Goal: Transaction & Acquisition: Purchase product/service

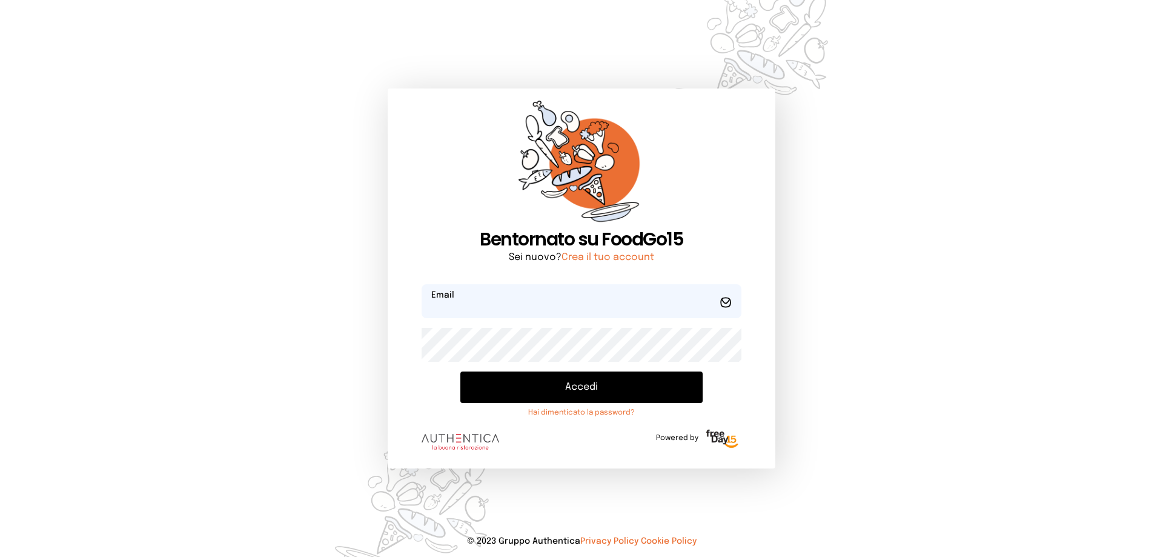
type input "**********"
click at [577, 387] on button "Accedi" at bounding box center [581, 387] width 242 height 32
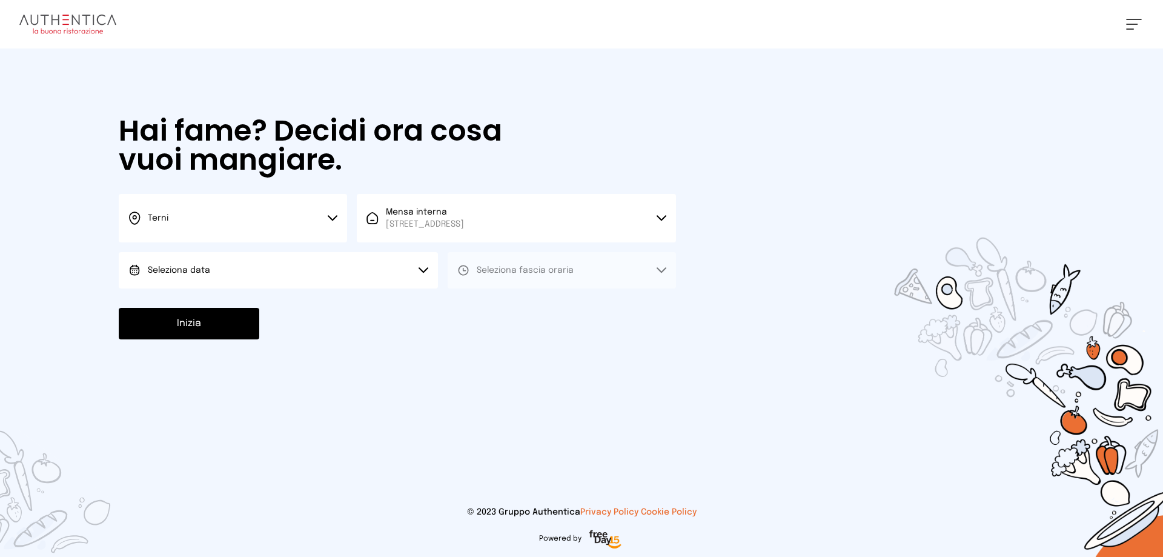
click at [196, 268] on span "Seleziona data" at bounding box center [179, 270] width 62 height 8
click at [207, 301] on span "[DATE], [DATE]" at bounding box center [177, 304] width 59 height 12
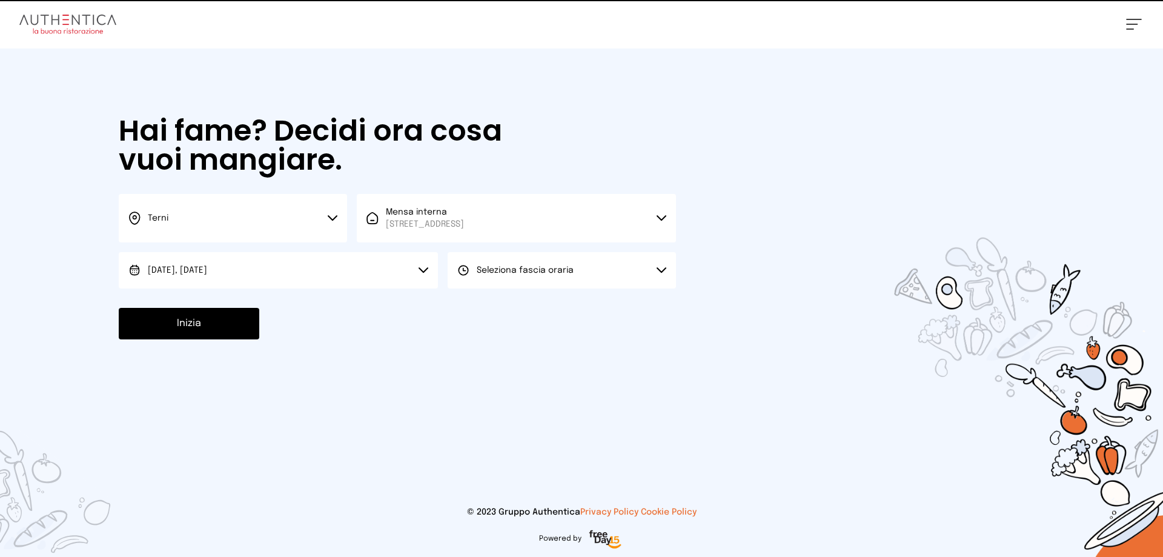
click at [556, 274] on span "Seleziona fascia oraria" at bounding box center [525, 270] width 97 height 8
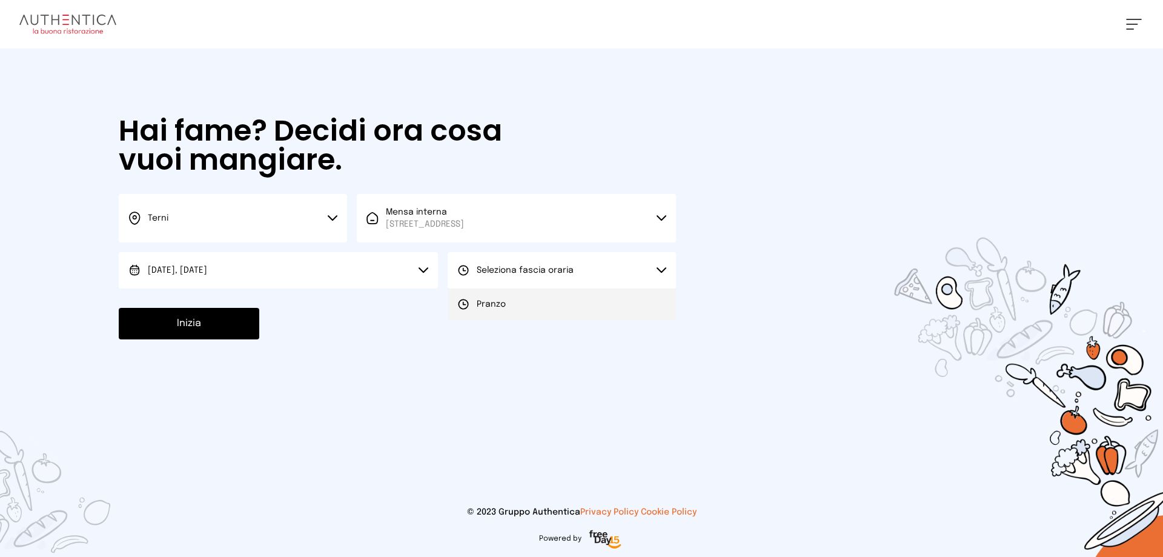
click at [540, 307] on li "Pranzo" at bounding box center [562, 304] width 228 height 32
click at [222, 331] on button "Inizia" at bounding box center [189, 324] width 141 height 32
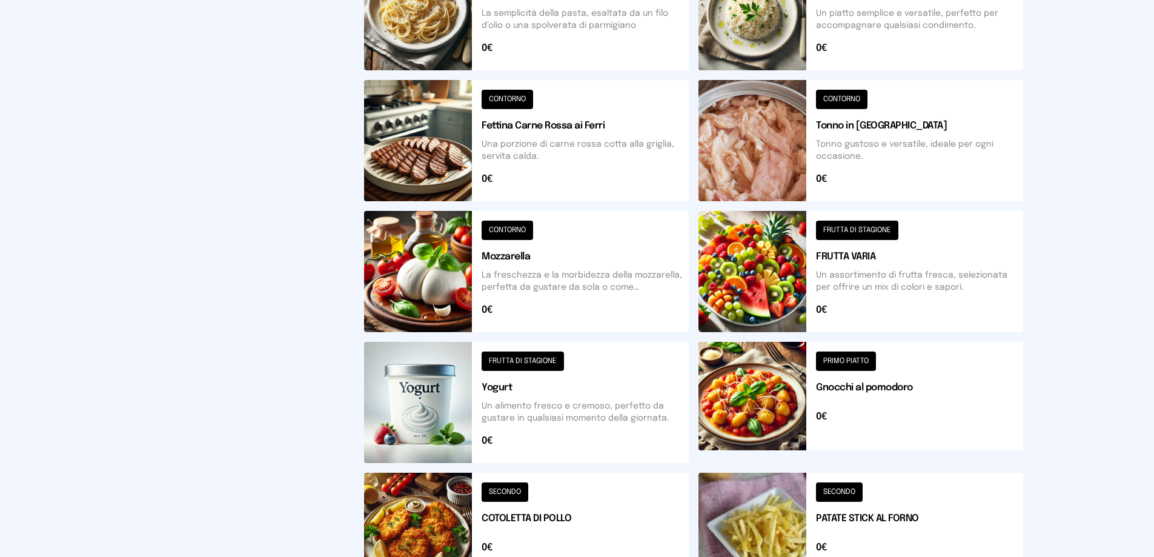
scroll to position [363, 0]
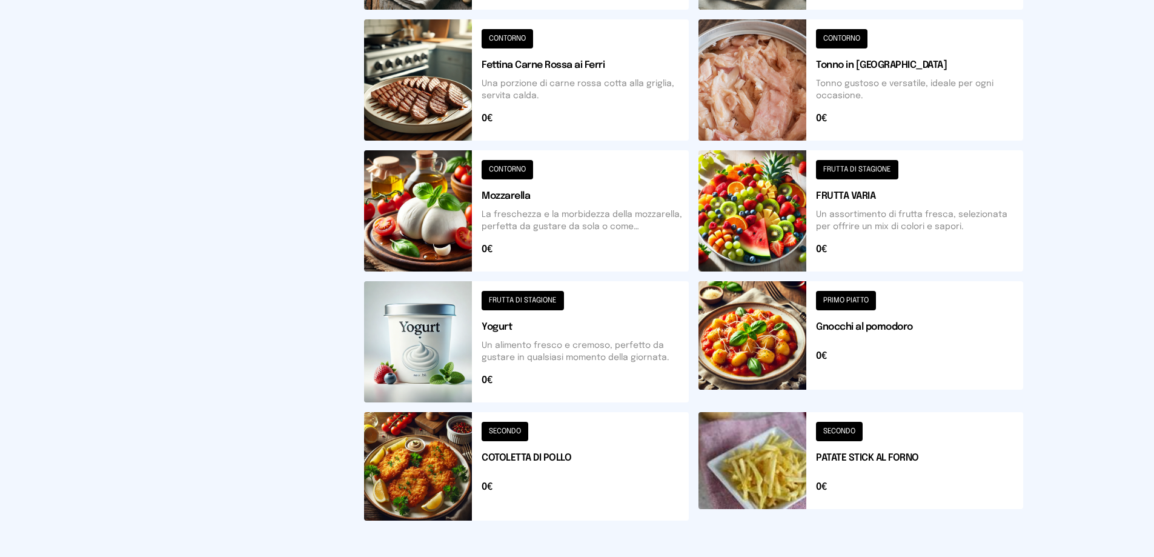
click at [521, 453] on button at bounding box center [526, 466] width 325 height 108
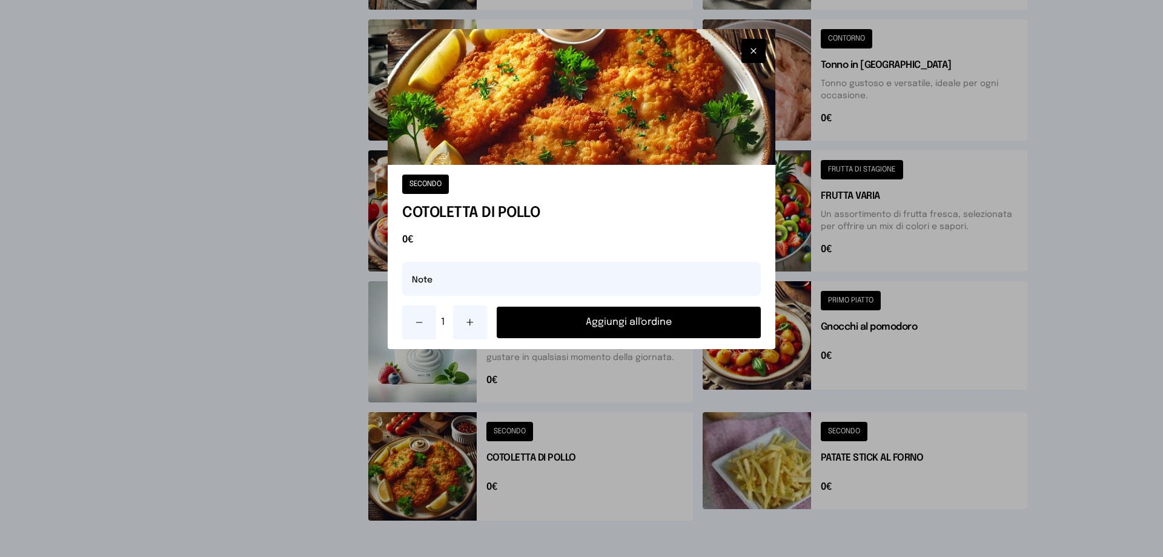
click at [614, 330] on button "Aggiungi all'ordine" at bounding box center [629, 323] width 264 height 32
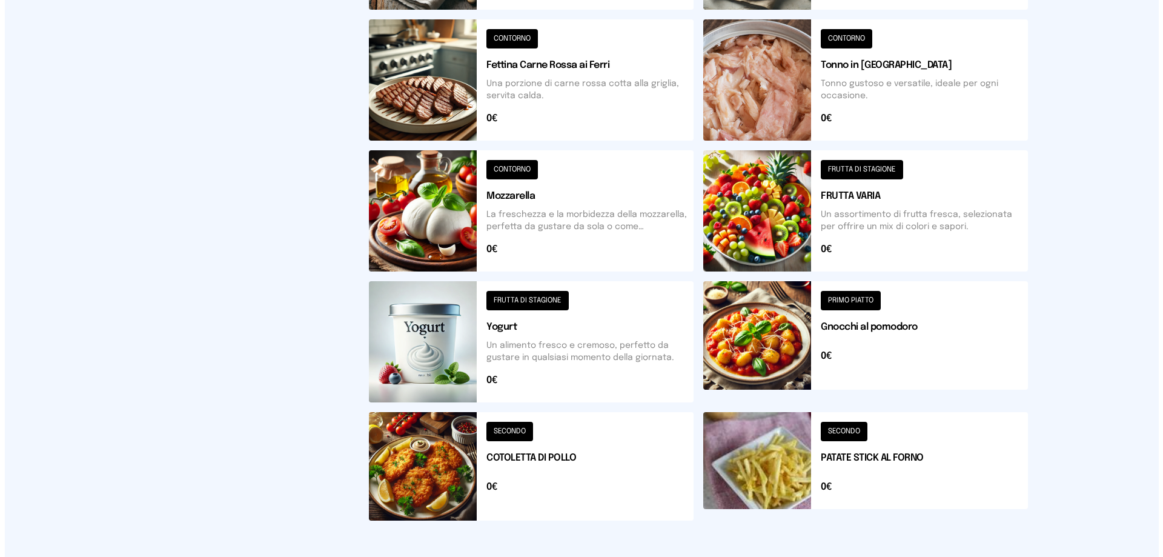
scroll to position [0, 0]
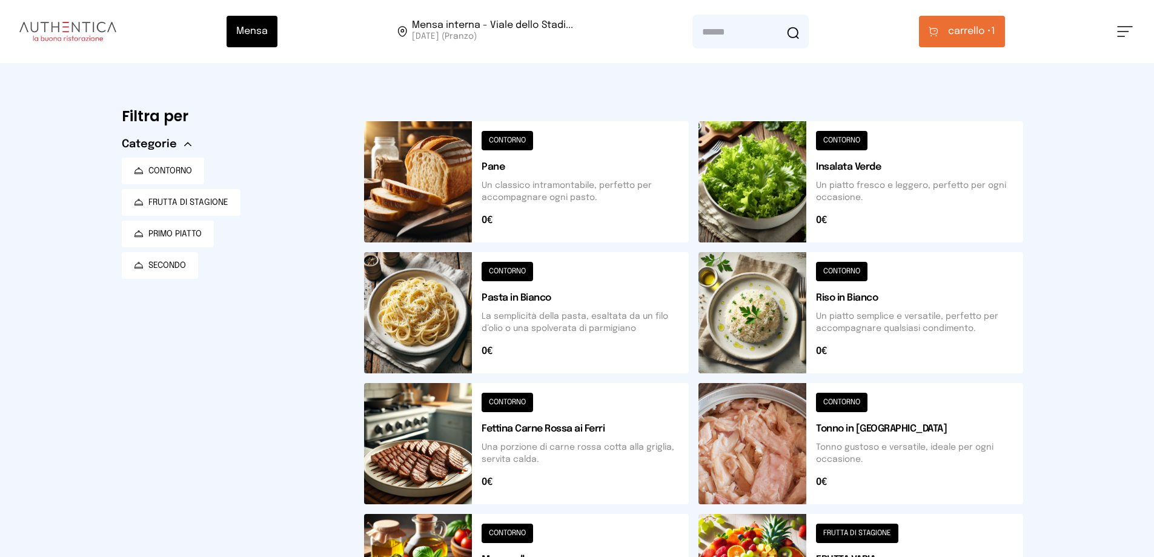
click at [838, 166] on button at bounding box center [861, 181] width 325 height 121
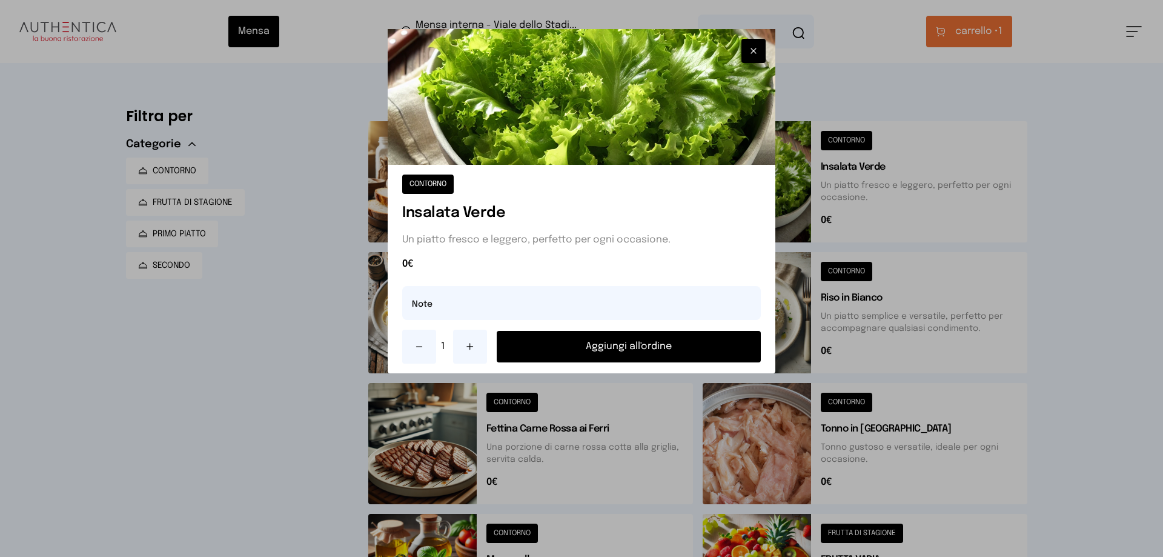
click at [604, 345] on button "Aggiungi all'ordine" at bounding box center [629, 347] width 264 height 32
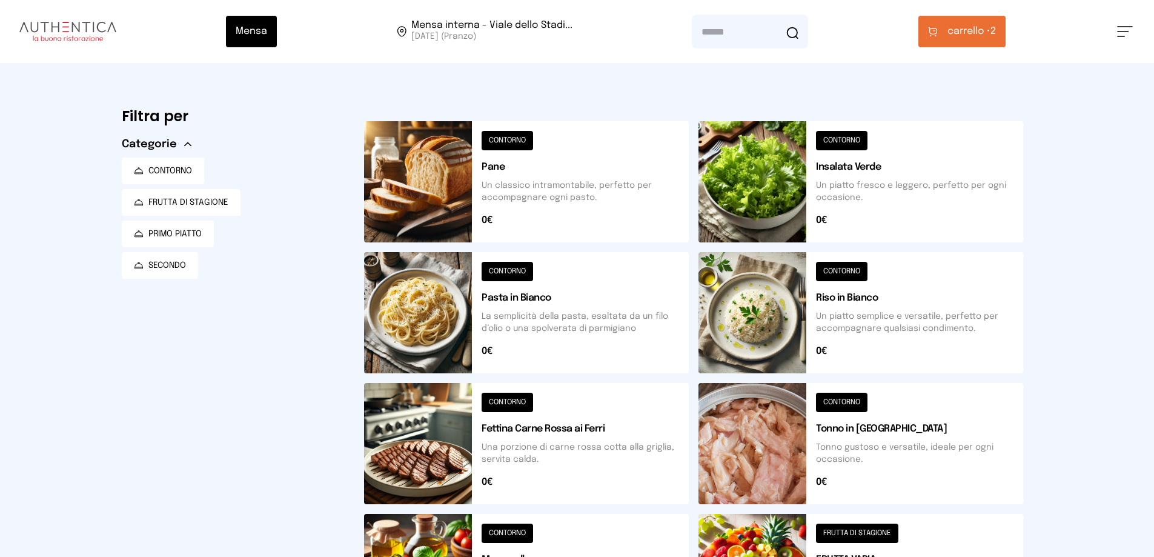
click at [960, 32] on span "carrello •" at bounding box center [969, 31] width 43 height 15
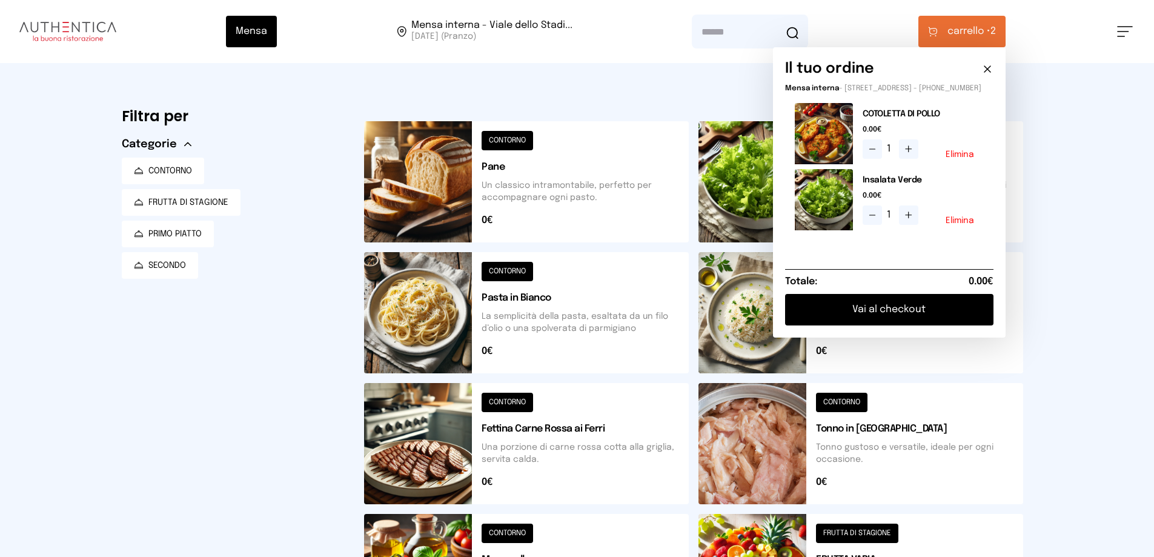
click at [908, 319] on button "Vai al checkout" at bounding box center [889, 310] width 208 height 32
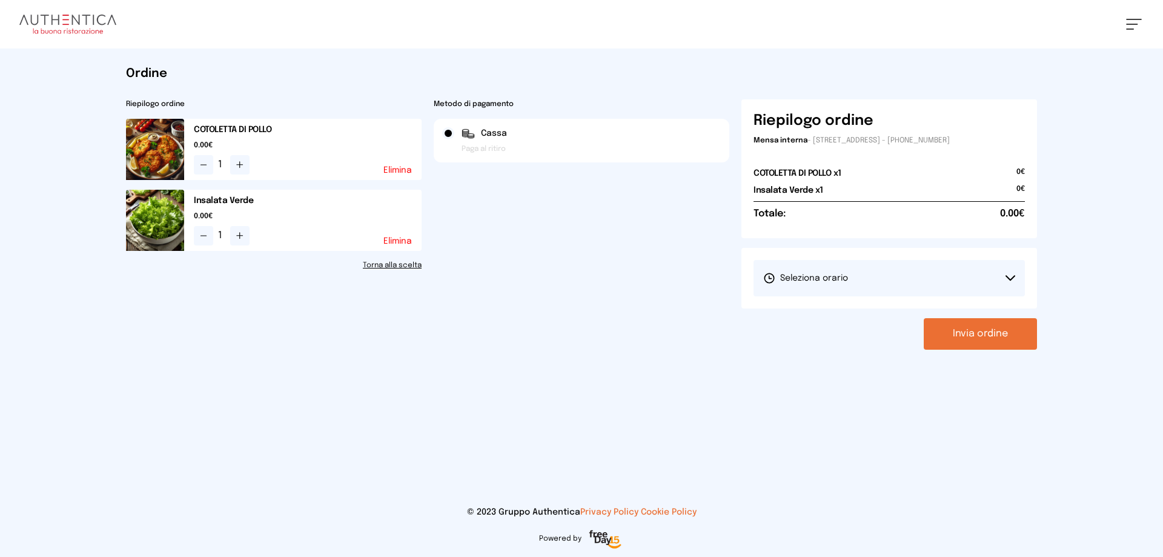
click at [873, 282] on button "Seleziona orario" at bounding box center [889, 278] width 271 height 36
click at [862, 314] on li "1° Turno (13:00 - 15:00)" at bounding box center [889, 312] width 271 height 32
click at [955, 338] on button "Invia ordine" at bounding box center [980, 334] width 113 height 32
